Goal: Navigation & Orientation: Find specific page/section

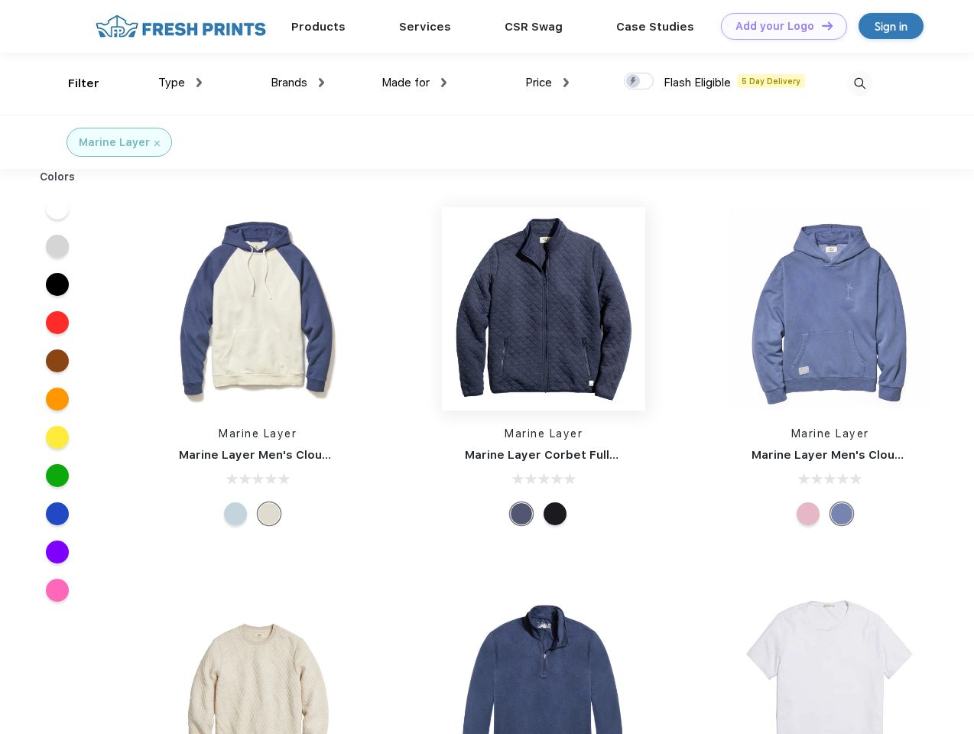
scroll to position [1, 0]
click at [778, 26] on link "Add your Logo Design Tool" at bounding box center [784, 26] width 126 height 27
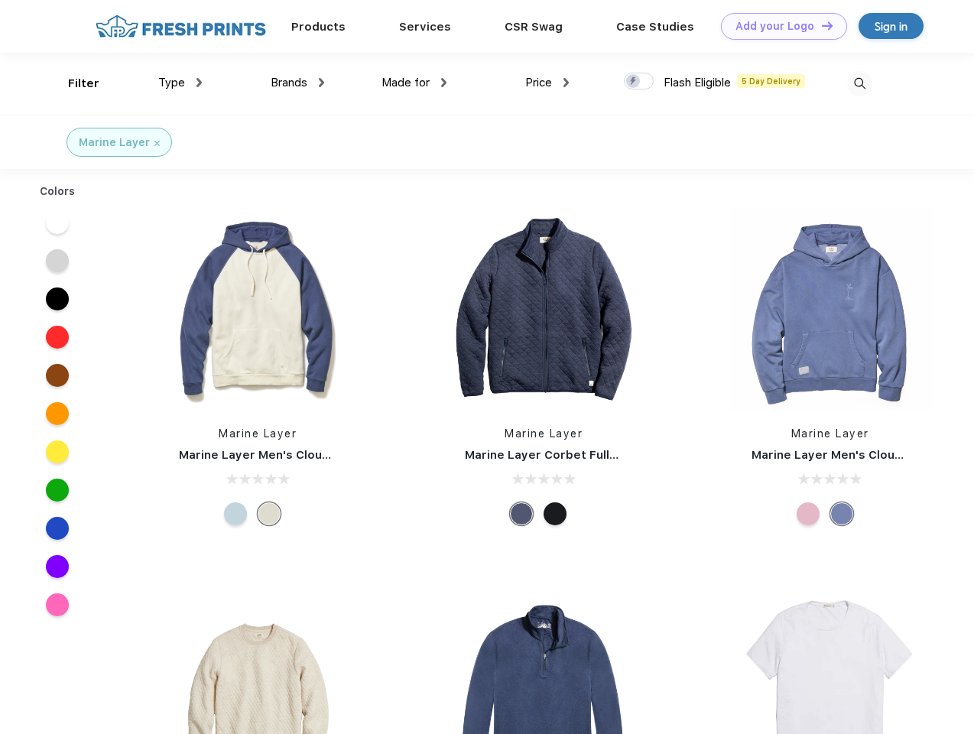
click at [0, 0] on div "Design Tool" at bounding box center [0, 0] width 0 height 0
click at [820, 25] on link "Add your Logo Design Tool" at bounding box center [784, 26] width 126 height 27
click at [73, 83] on div "Filter" at bounding box center [83, 84] width 31 height 18
click at [180, 83] on span "Type" at bounding box center [171, 83] width 27 height 14
click at [297, 83] on span "Brands" at bounding box center [289, 83] width 37 height 14
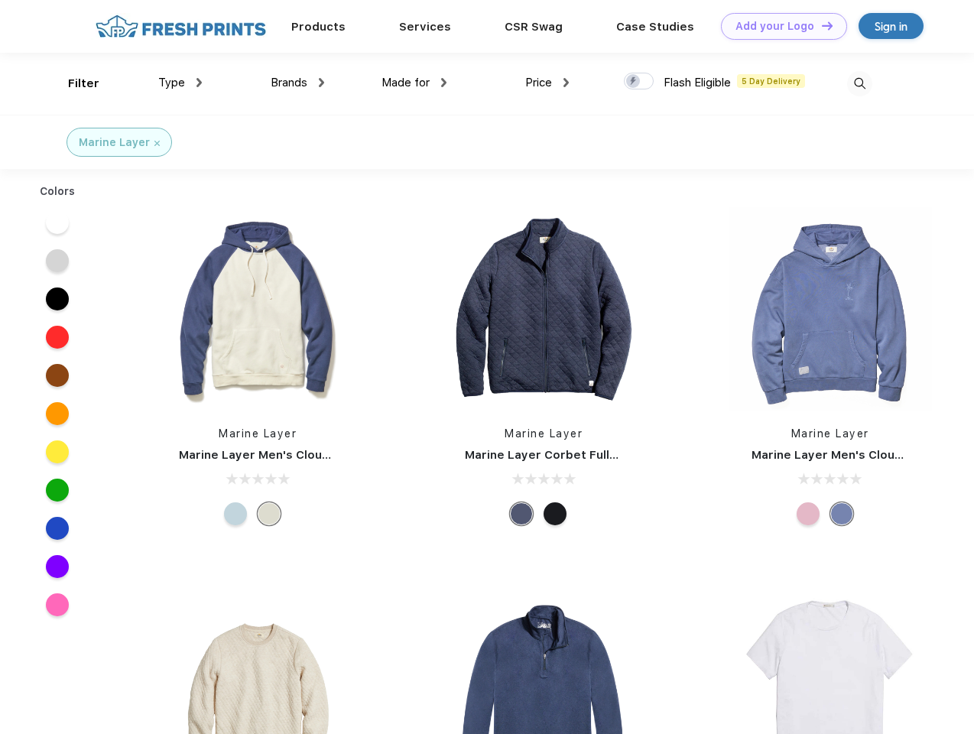
click at [414, 83] on span "Made for" at bounding box center [405, 83] width 48 height 14
click at [547, 83] on span "Price" at bounding box center [538, 83] width 27 height 14
click at [639, 82] on div at bounding box center [639, 81] width 30 height 17
click at [634, 82] on input "checkbox" at bounding box center [629, 77] width 10 height 10
click at [859, 83] on img at bounding box center [859, 83] width 25 height 25
